Goal: Task Accomplishment & Management: Manage account settings

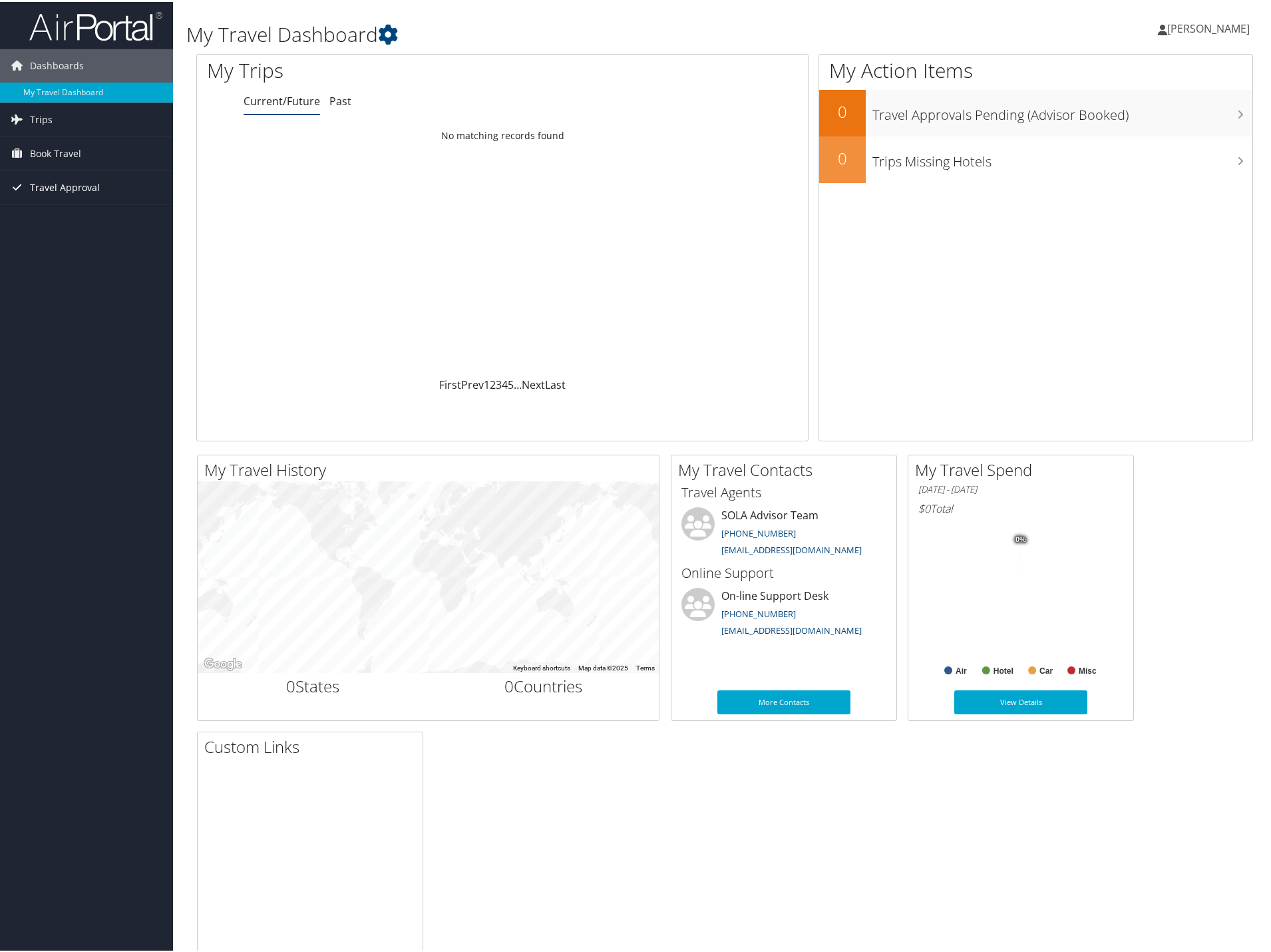
click at [71, 187] on span "Travel Approval" at bounding box center [65, 185] width 69 height 33
click at [56, 269] on link "Approvals (Beta)" at bounding box center [86, 272] width 173 height 20
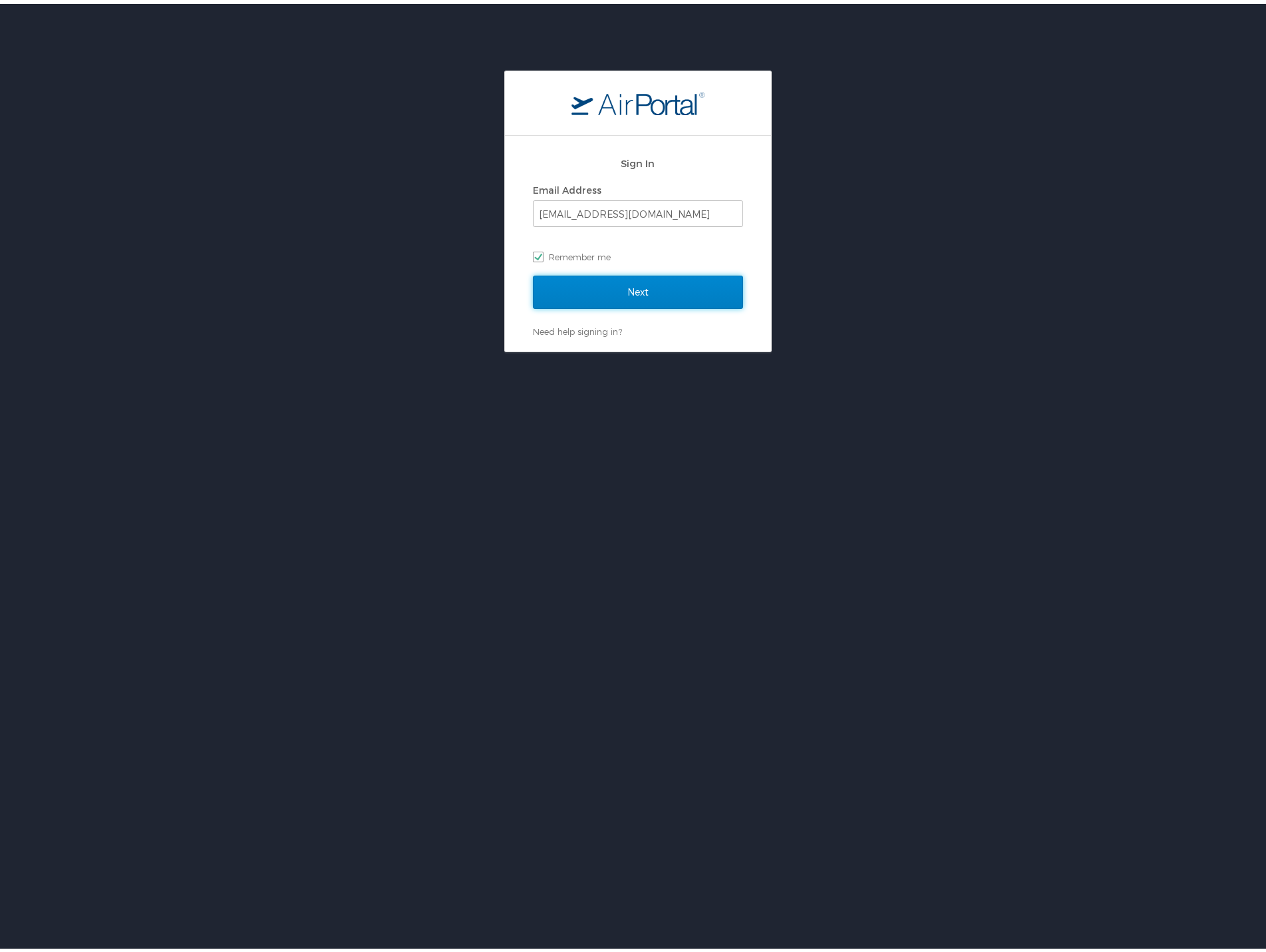
click at [646, 280] on input "Next" at bounding box center [638, 288] width 210 height 33
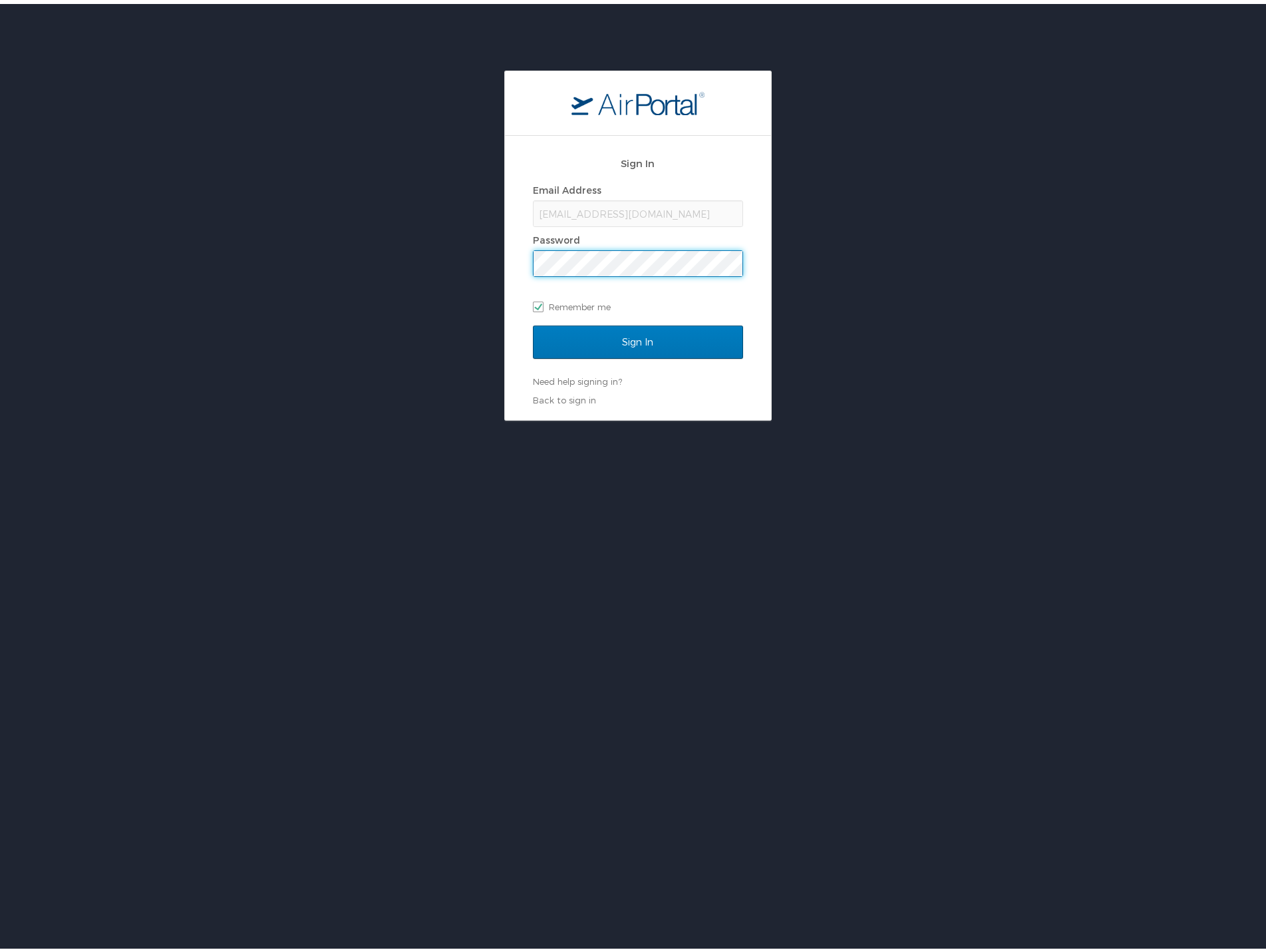
click at [533, 322] on input "Sign In" at bounding box center [638, 338] width 210 height 33
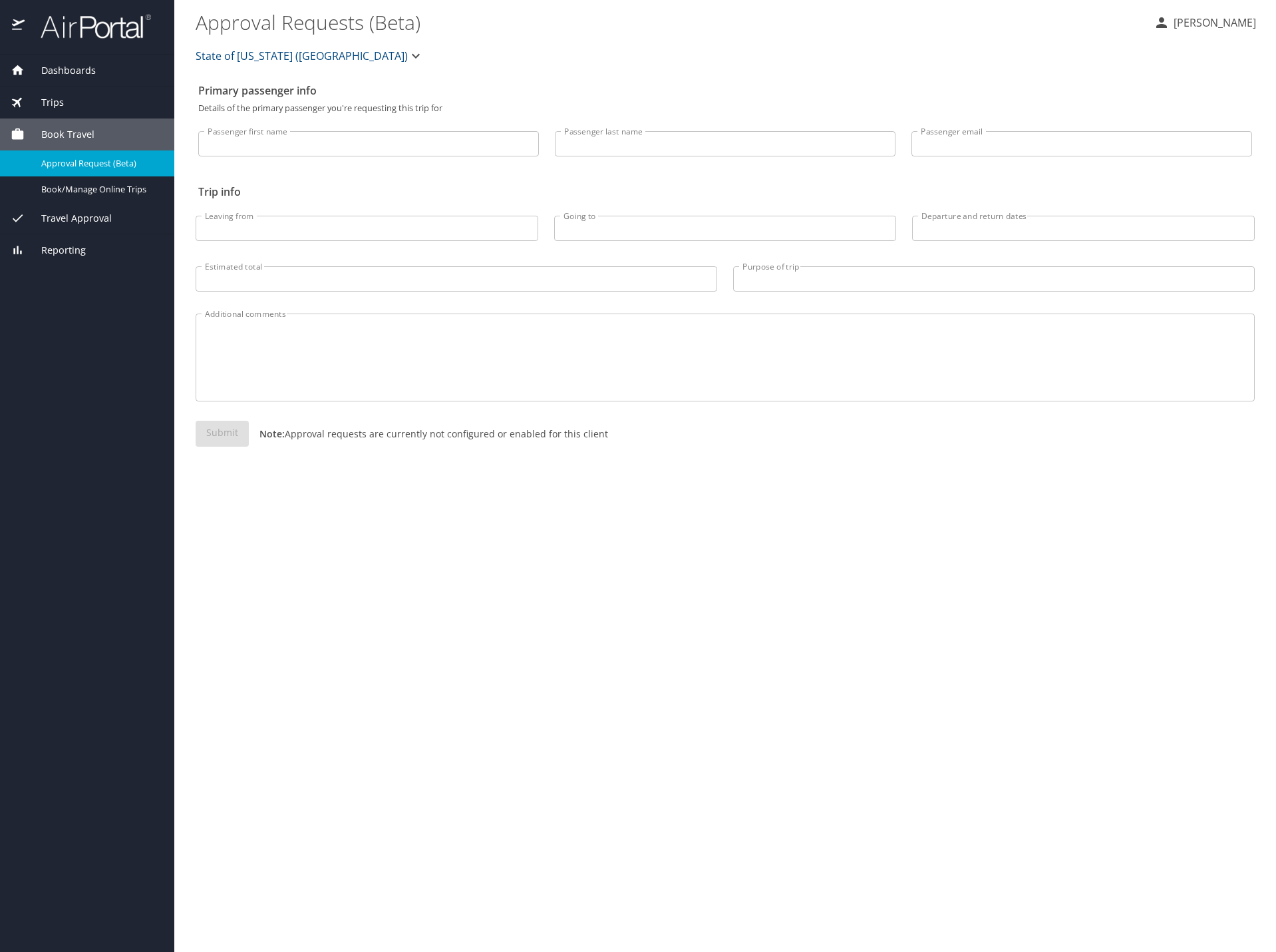
select select "US"
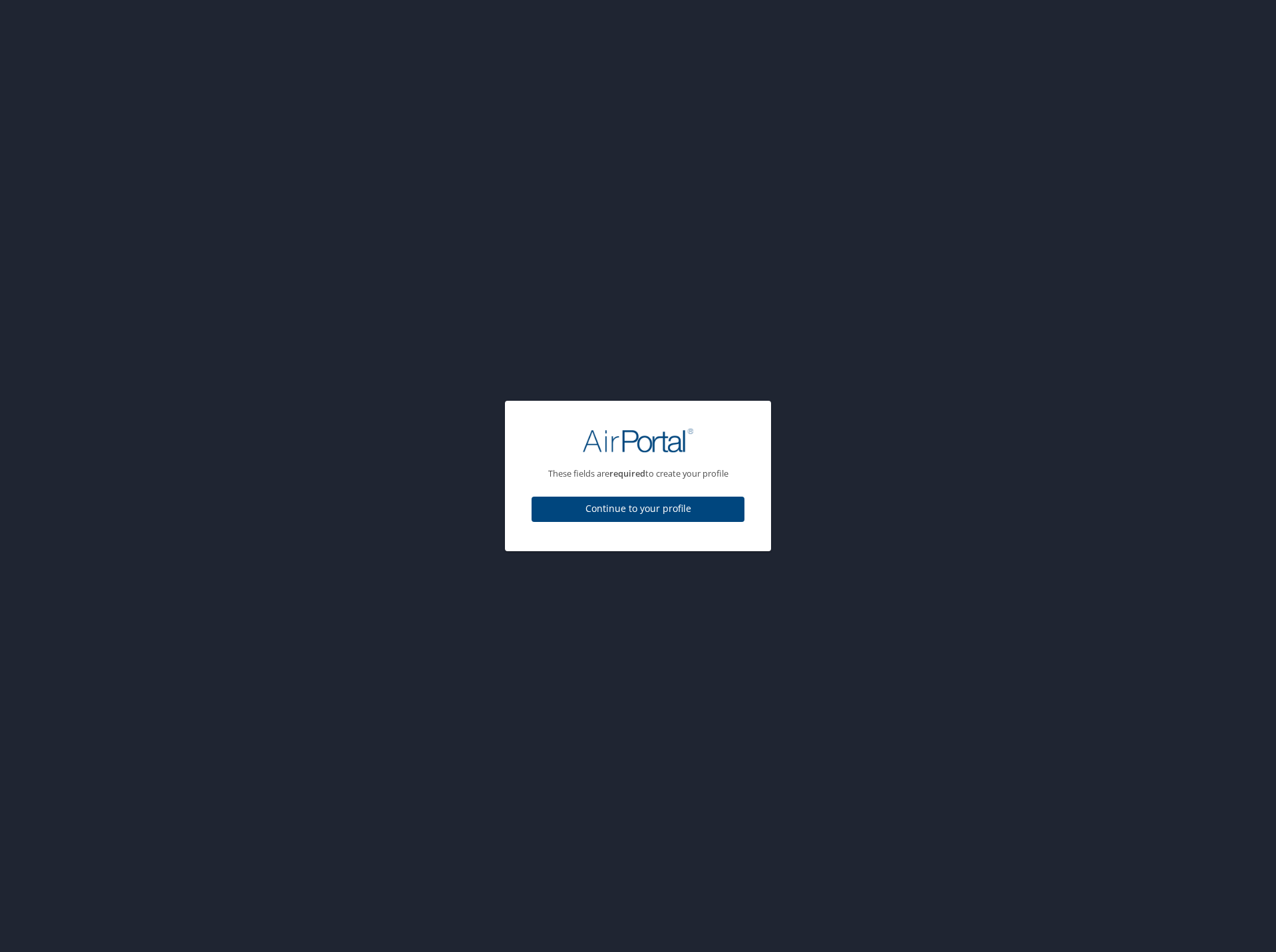
click at [624, 505] on span "Continue to your profile" at bounding box center [638, 509] width 192 height 17
select select "US"
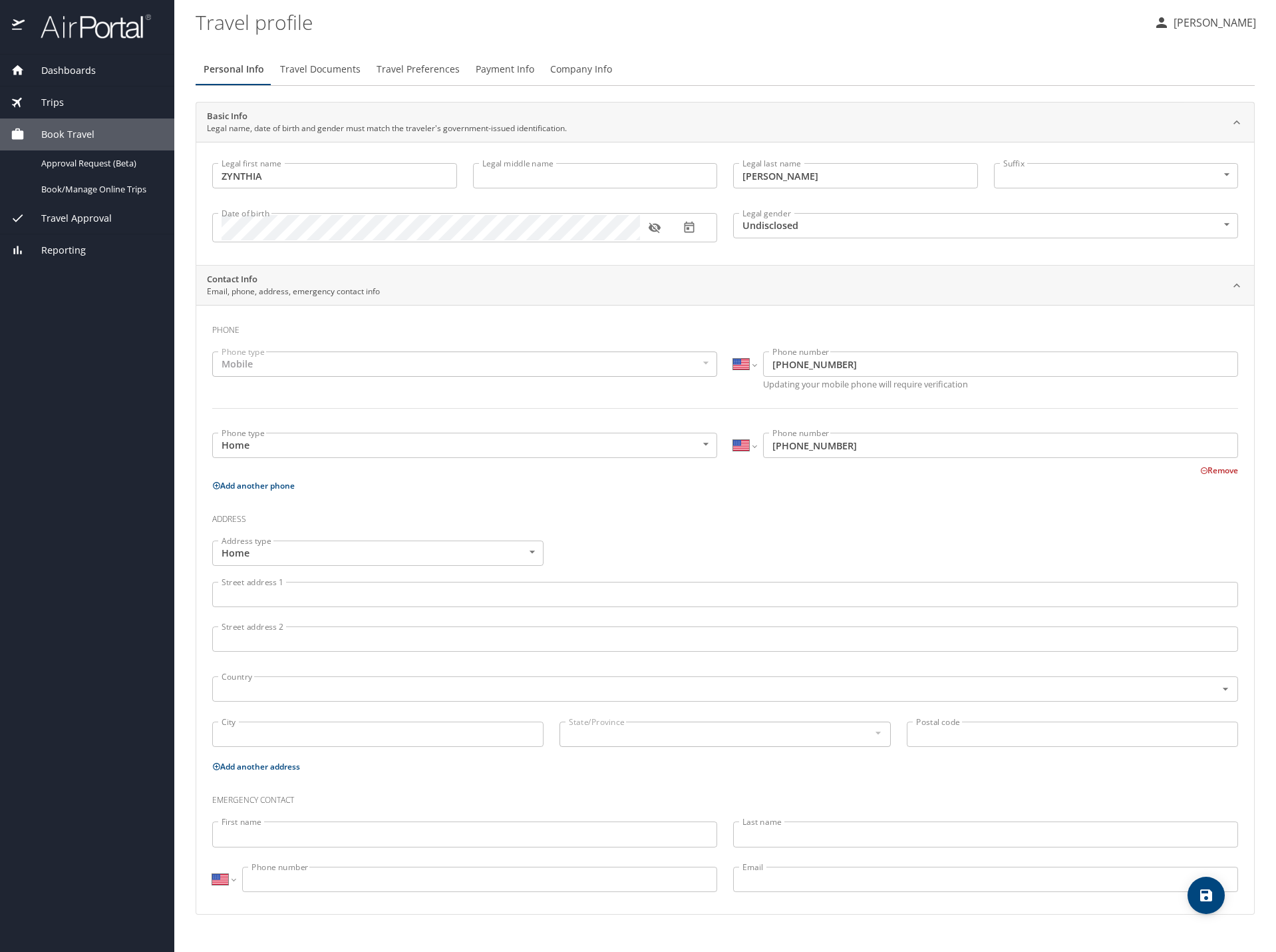
click at [87, 213] on span "Travel Approval" at bounding box center [68, 218] width 87 height 15
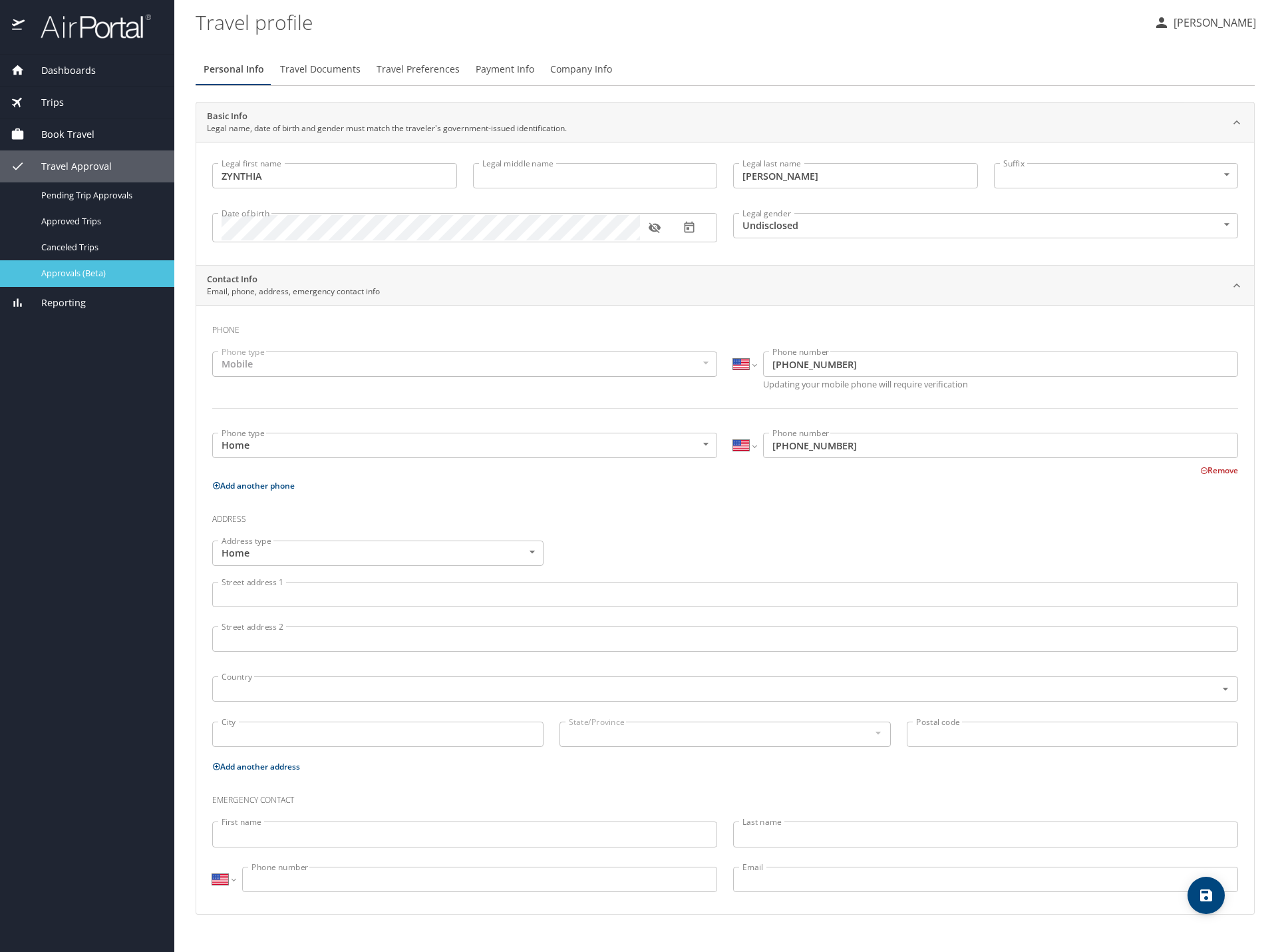
click at [68, 279] on span "Approvals (Beta)" at bounding box center [100, 273] width 117 height 12
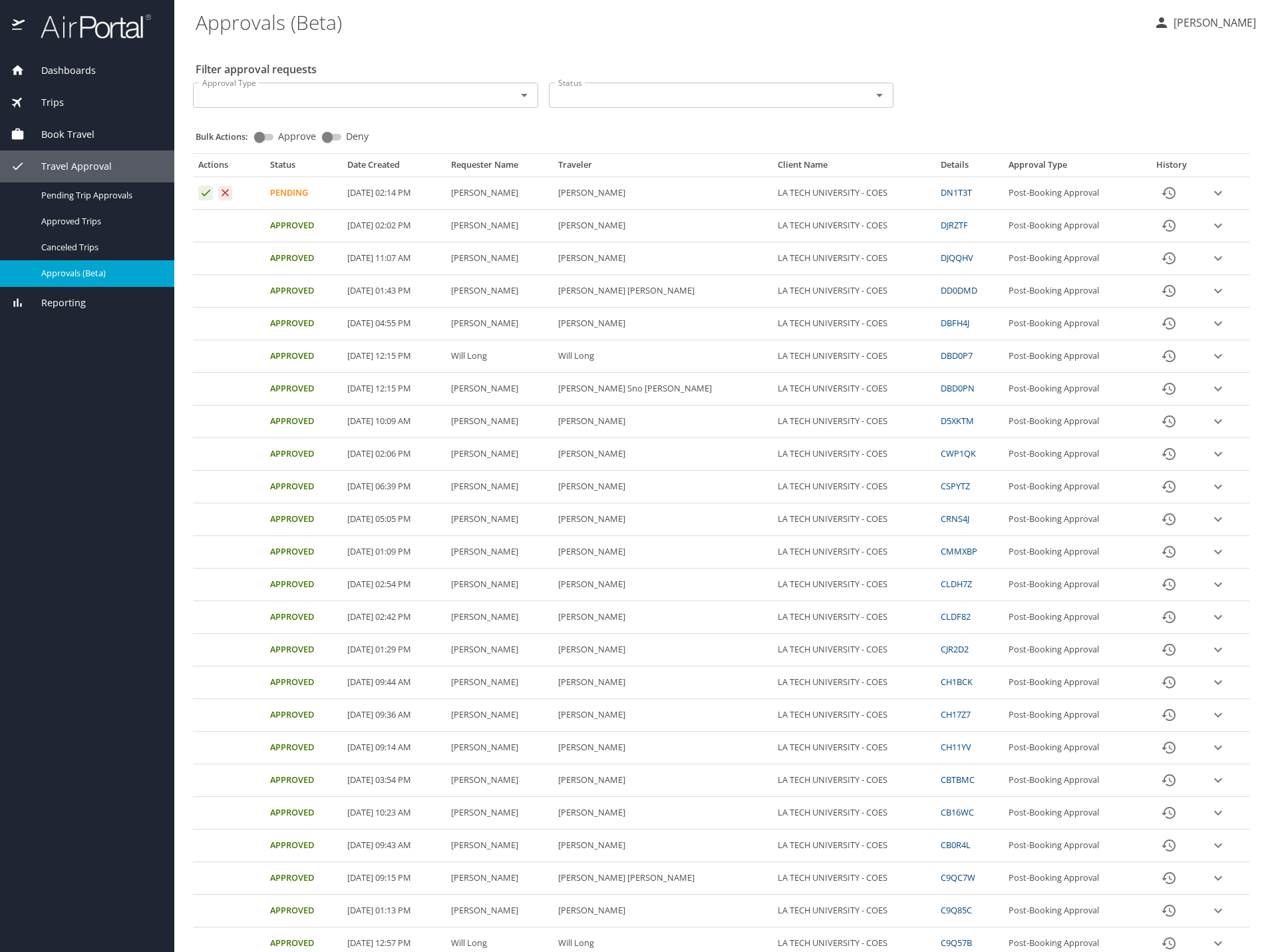
click at [1211, 193] on icon "expand row" at bounding box center [1218, 193] width 16 height 16
